Goal: Task Accomplishment & Management: Manage account settings

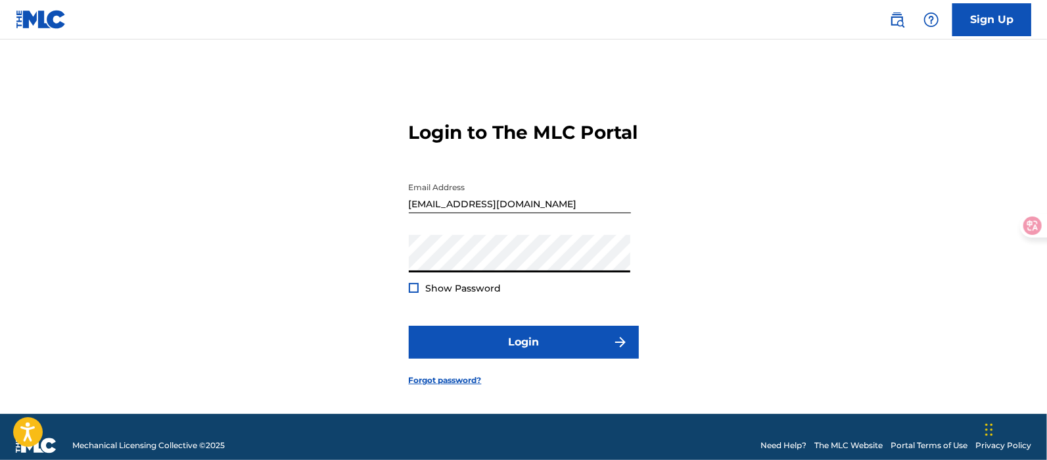
click at [409, 325] on button "Login" at bounding box center [524, 341] width 230 height 33
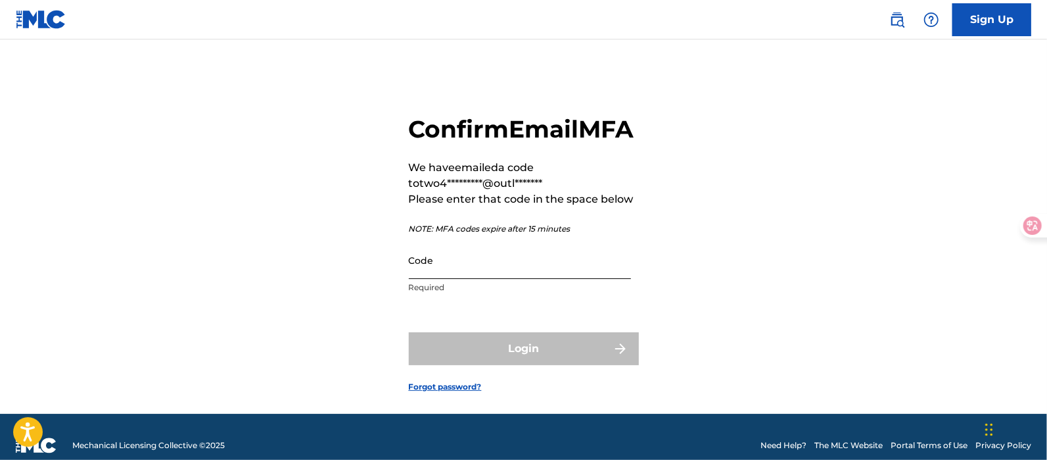
click at [527, 279] on input "Code" at bounding box center [520, 259] width 222 height 37
paste input "465735"
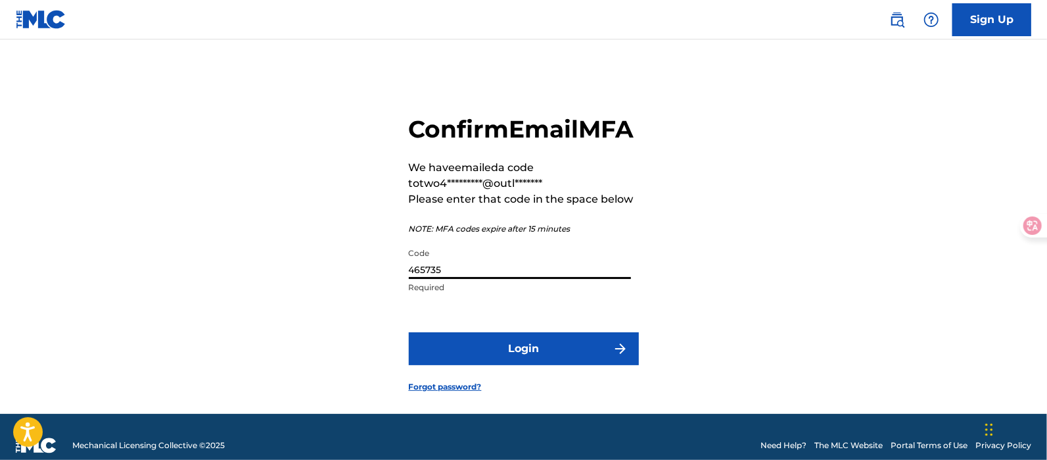
type input "465735"
click at [409, 332] on button "Login" at bounding box center [524, 348] width 230 height 33
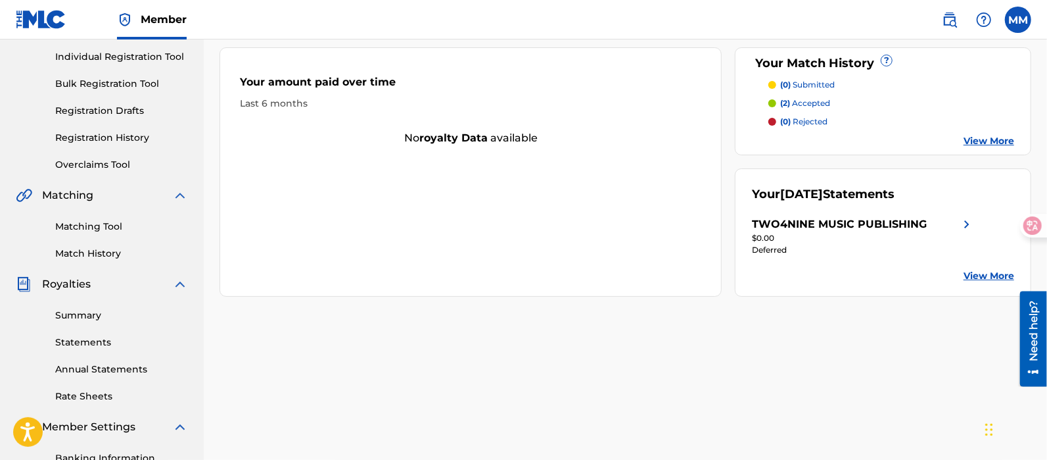
scroll to position [328, 0]
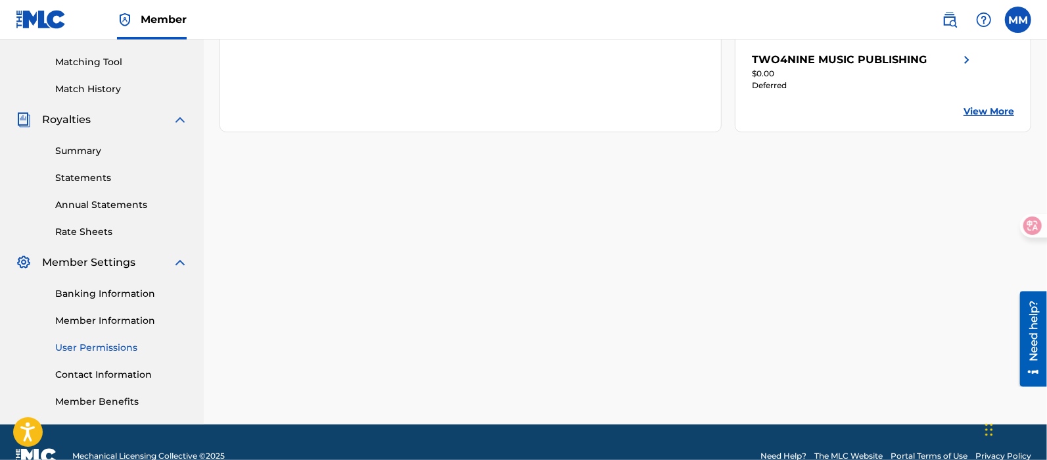
click at [133, 347] on link "User Permissions" at bounding box center [121, 348] width 133 height 14
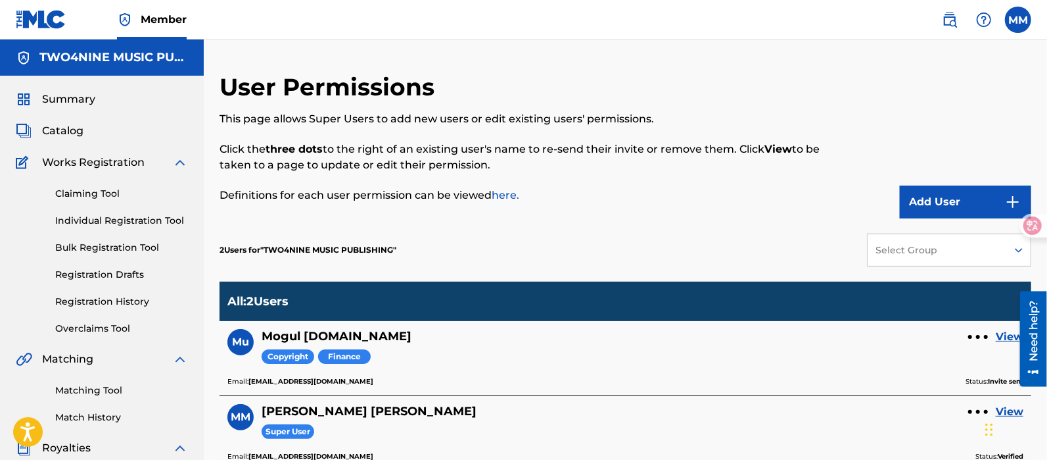
scroll to position [82, 0]
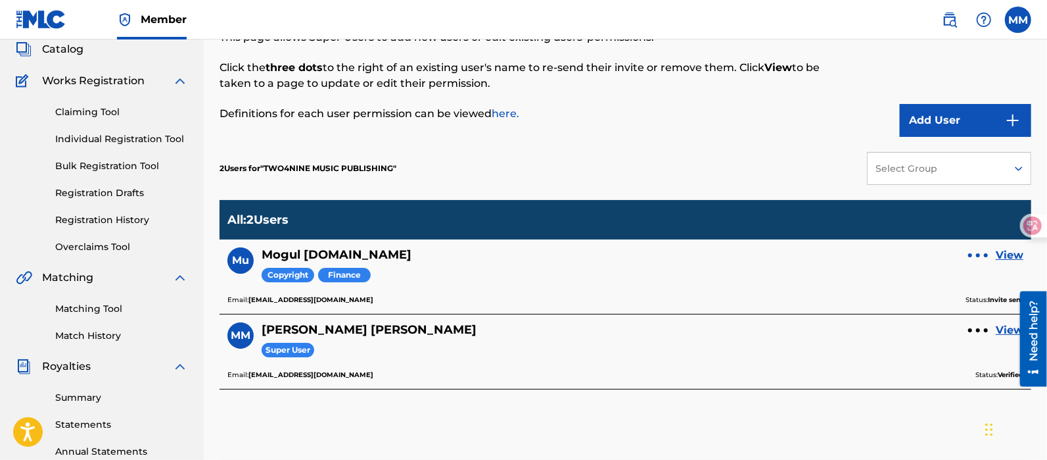
click at [985, 256] on div at bounding box center [979, 255] width 20 height 8
click at [979, 226] on p "Remove User" at bounding box center [979, 229] width 112 height 32
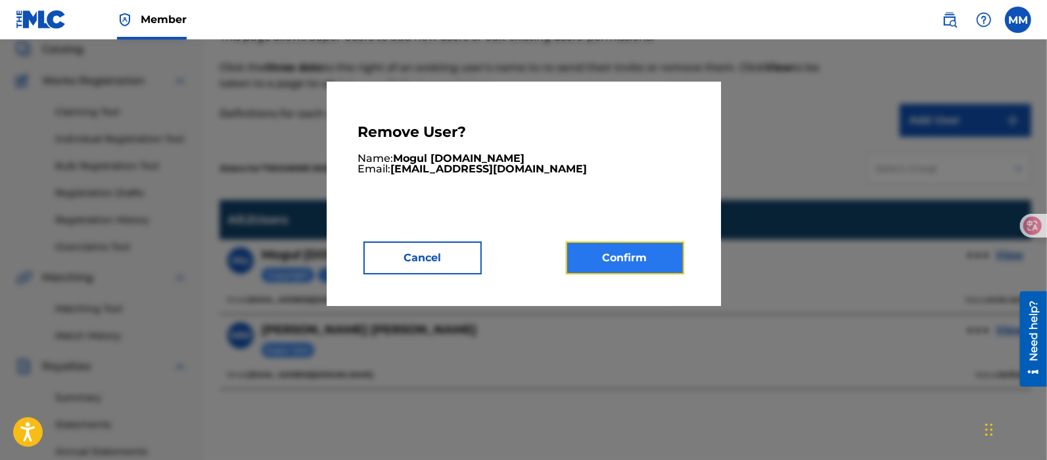
click at [645, 262] on button "Confirm" at bounding box center [625, 257] width 118 height 33
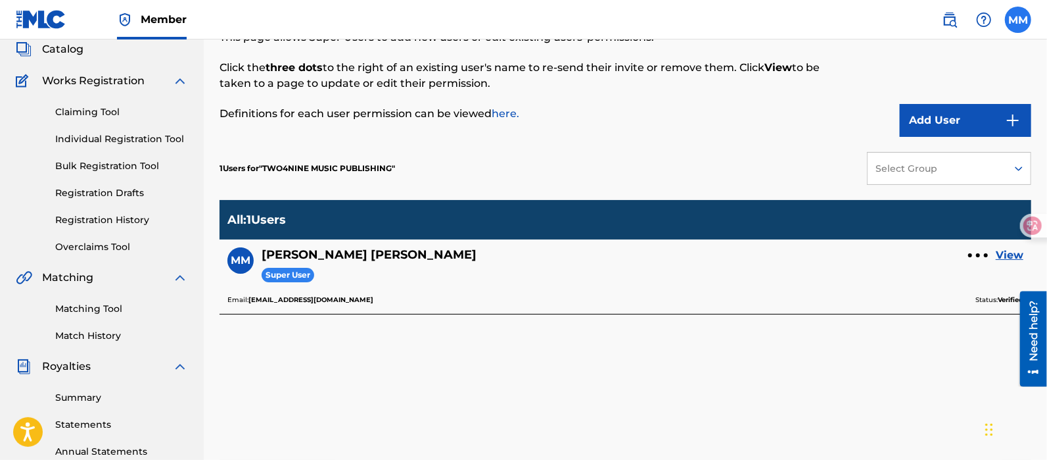
click at [1011, 24] on label at bounding box center [1018, 20] width 26 height 26
click at [1018, 20] on input "MM [PERSON_NAME] [EMAIL_ADDRESS][DOMAIN_NAME] Profile Log out" at bounding box center [1018, 20] width 0 height 0
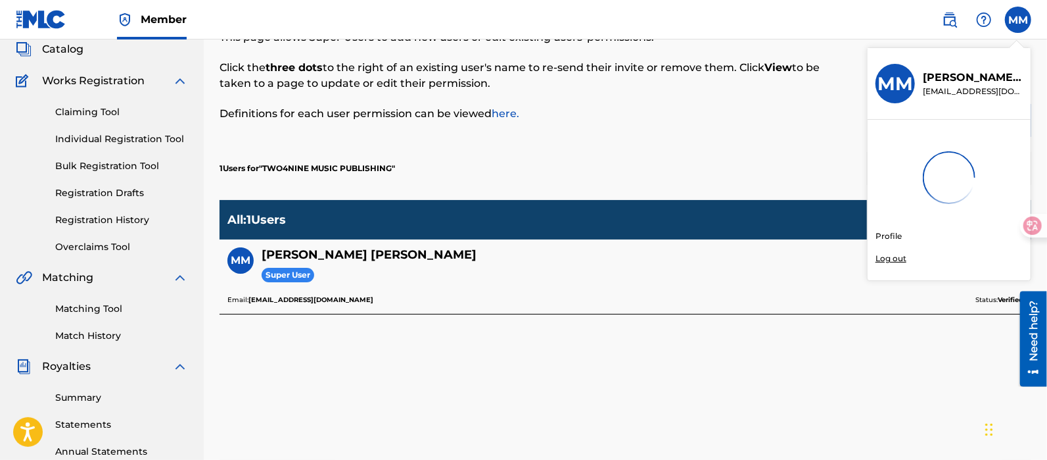
click at [891, 260] on p "Log out" at bounding box center [891, 258] width 31 height 12
click at [1018, 20] on input "MM [PERSON_NAME] [EMAIL_ADDRESS][DOMAIN_NAME] Profile Log out" at bounding box center [1018, 20] width 0 height 0
